Goal: Transaction & Acquisition: Register for event/course

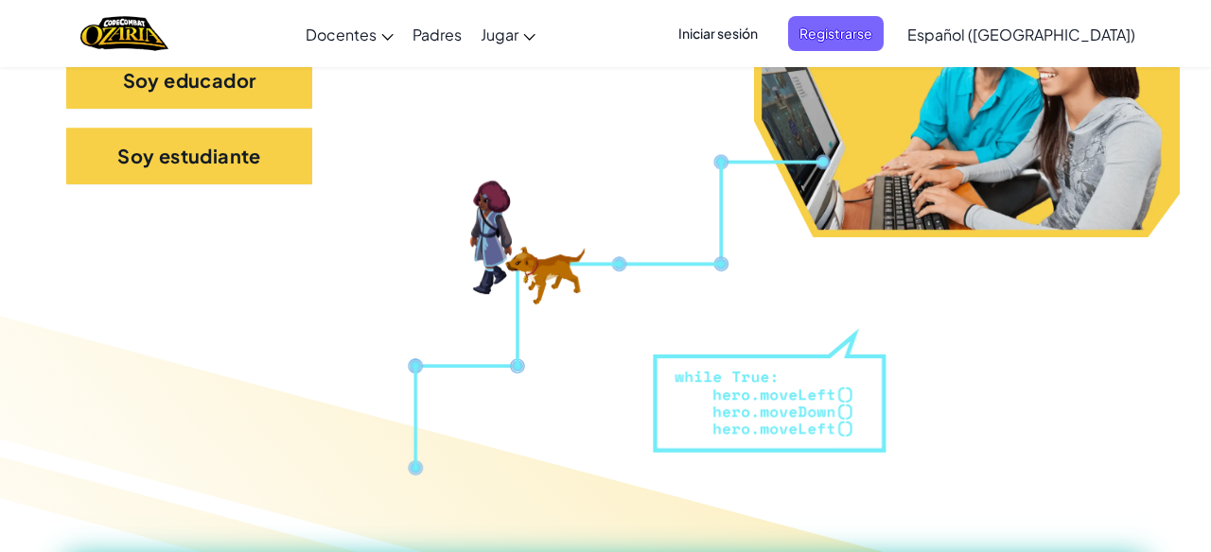
scroll to position [515, 0]
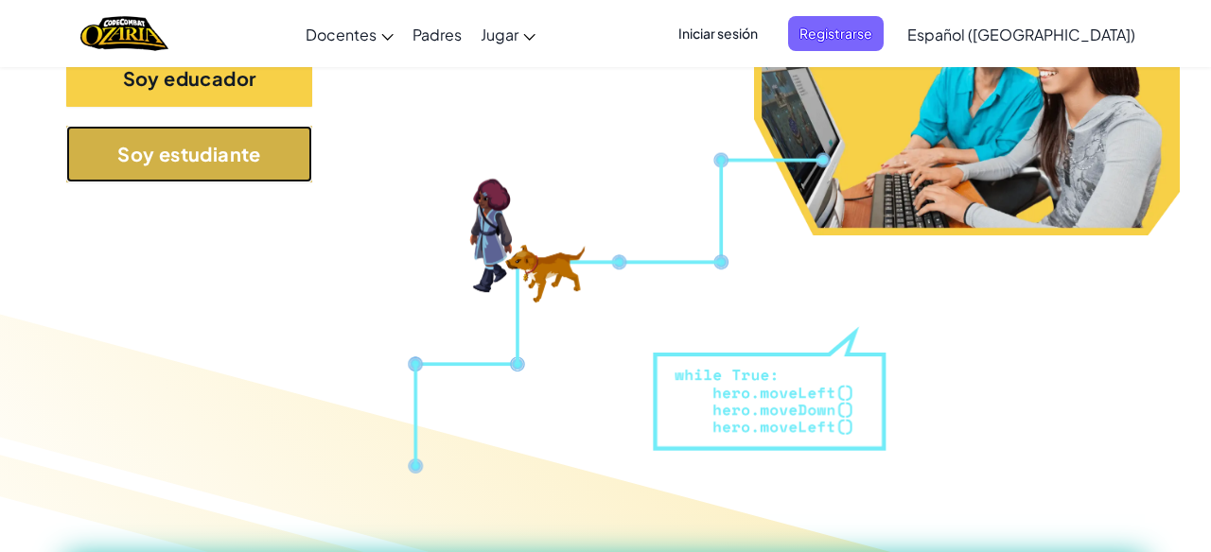
click at [236, 166] on button "Soy estudiante" at bounding box center [189, 154] width 246 height 57
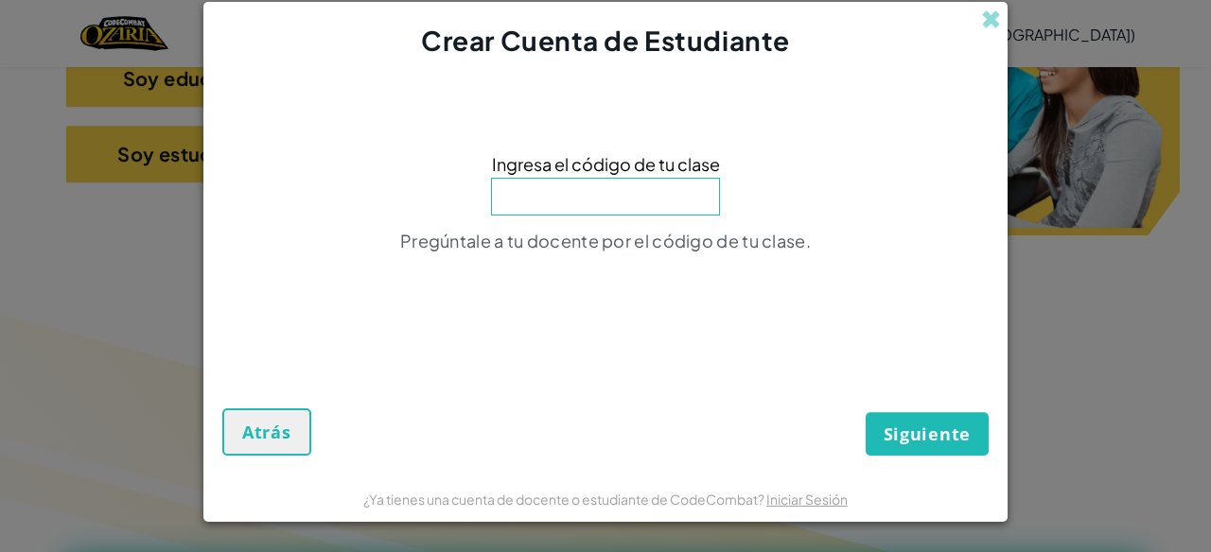
click at [618, 184] on input at bounding box center [605, 197] width 229 height 38
type input "CatFastDay"
click at [947, 452] on button "Siguiente" at bounding box center [927, 434] width 123 height 44
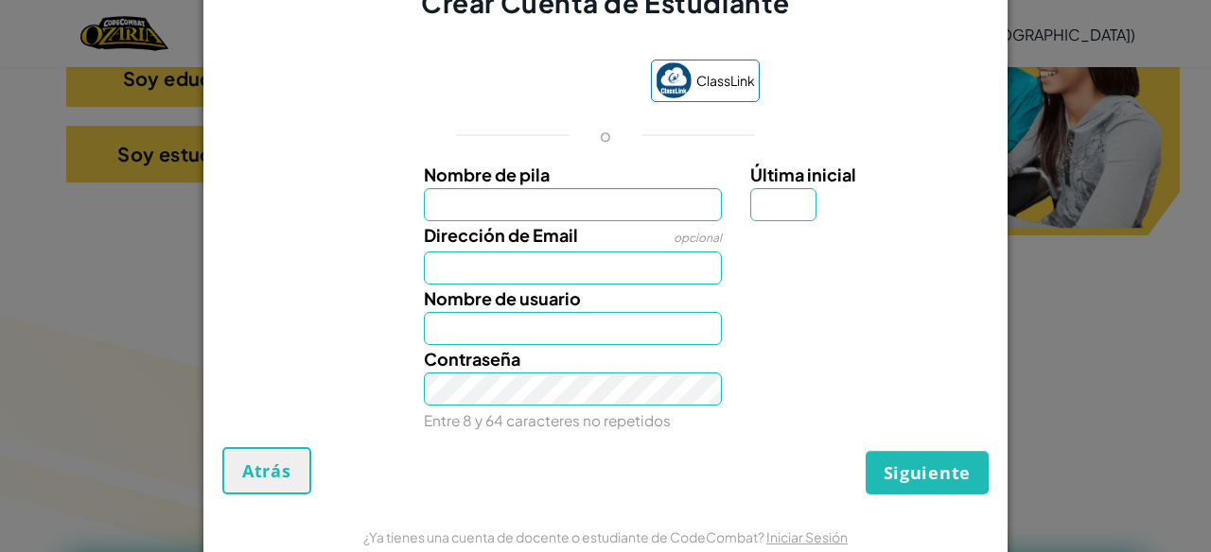
click at [1039, 342] on div "Crear Cuenta de Estudiante ClassLink o Nombre de pila Última inicial Dirección …" at bounding box center [605, 276] width 1211 height 552
click at [239, 464] on button "Atrás" at bounding box center [266, 470] width 89 height 47
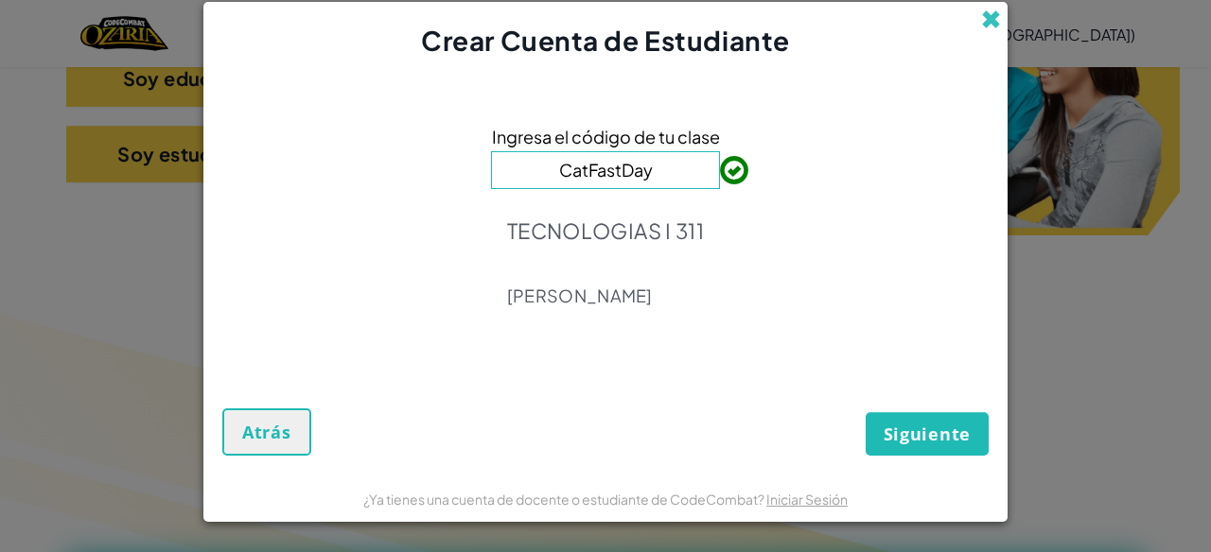
click at [991, 11] on span at bounding box center [991, 19] width 20 height 20
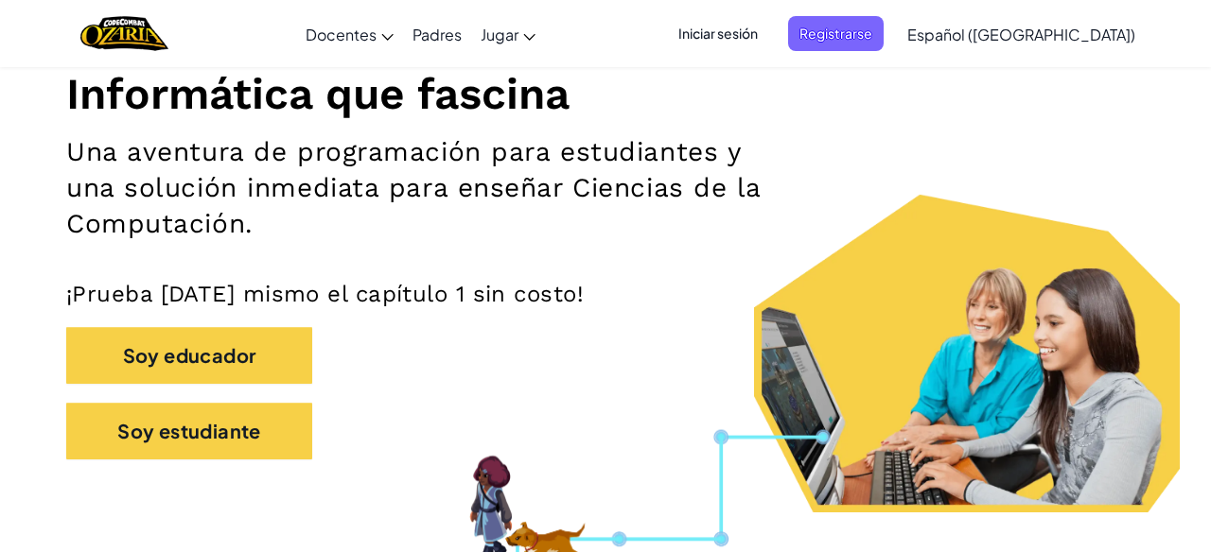
scroll to position [0, 0]
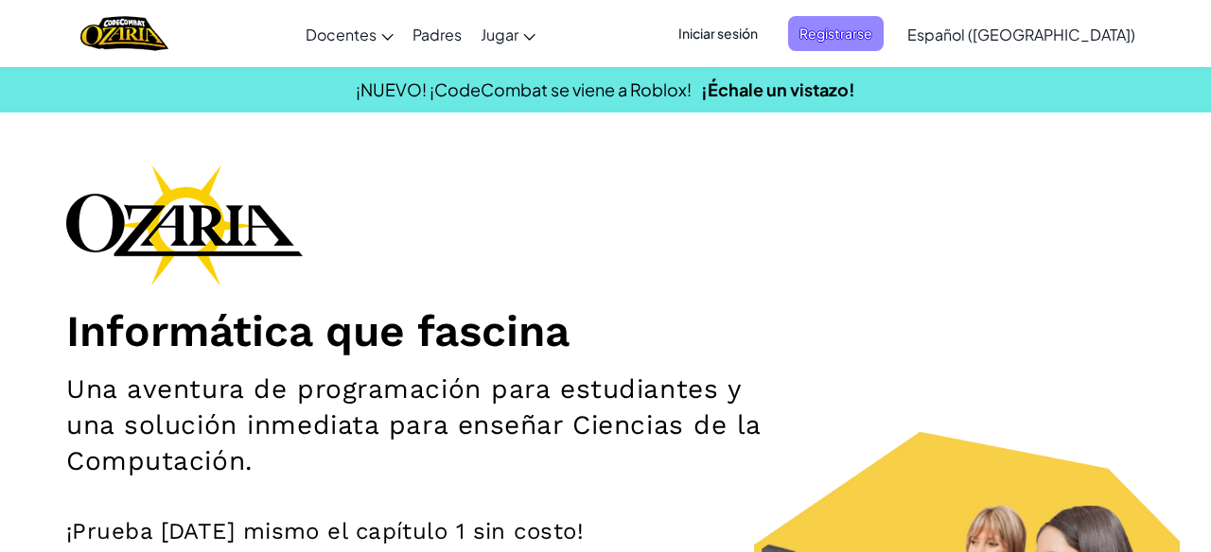
click at [870, 33] on span "Registrarse" at bounding box center [836, 33] width 96 height 35
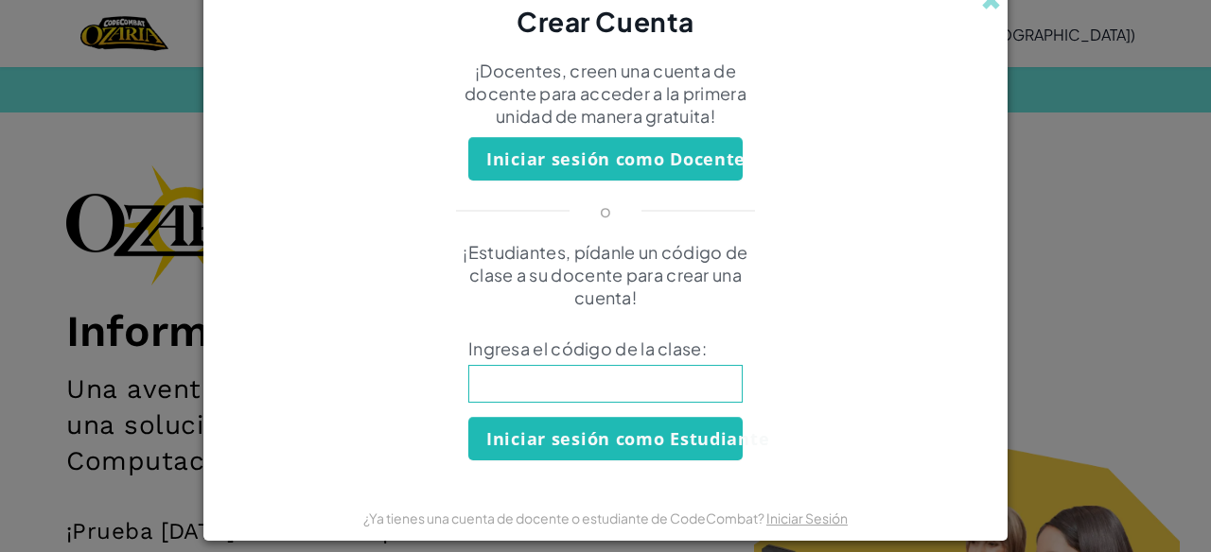
click at [1068, 295] on div "Crear Cuenta ¡Docentes, creen una cuenta de docente para acceder a la primera u…" at bounding box center [605, 276] width 1211 height 552
click at [984, 1] on span at bounding box center [991, 1] width 20 height 20
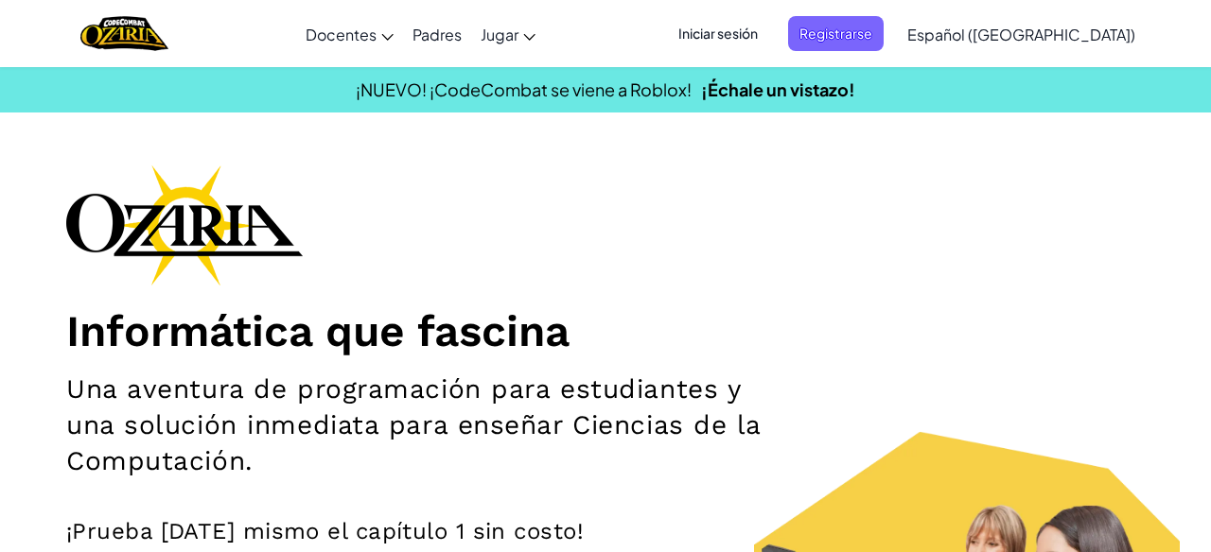
click at [769, 35] on span "Iniciar sesión" at bounding box center [718, 33] width 102 height 35
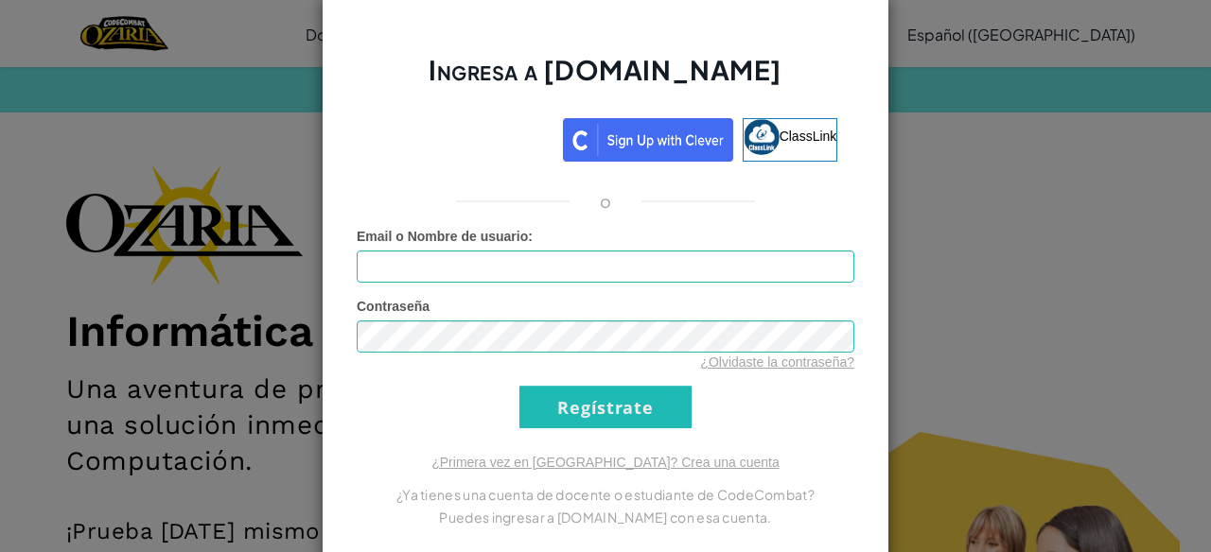
type input "[EMAIL_ADDRESS][DOMAIN_NAME]"
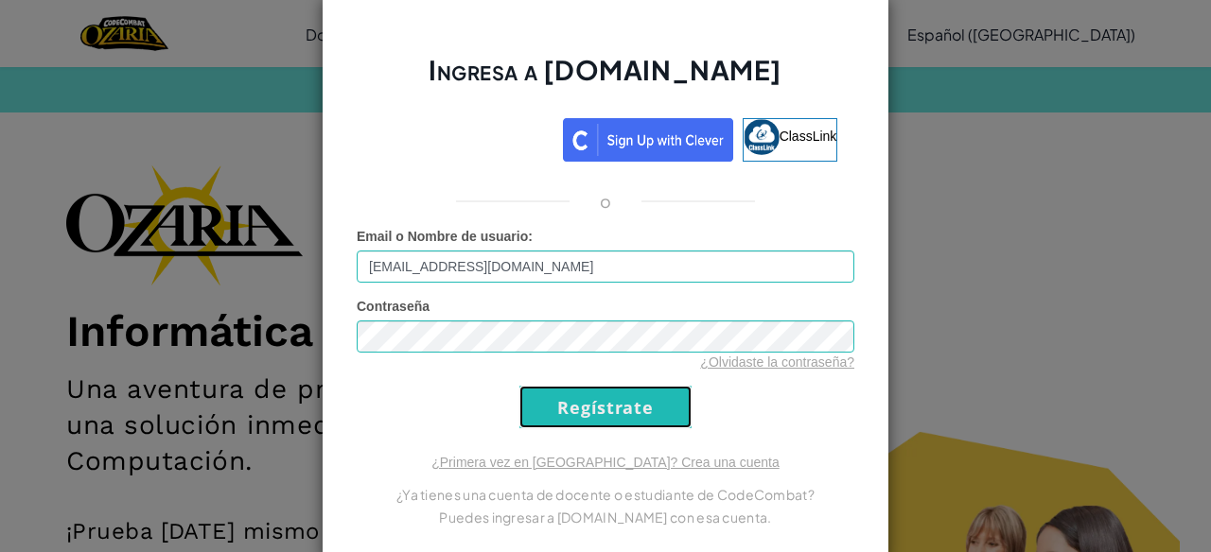
click at [617, 414] on input "Regístrate" at bounding box center [605, 407] width 172 height 43
